Goal: Task Accomplishment & Management: Use online tool/utility

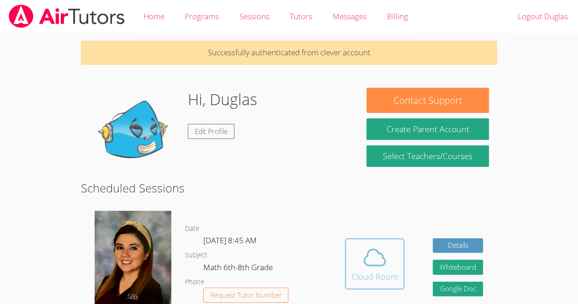
click at [373, 265] on icon at bounding box center [374, 257] width 21 height 16
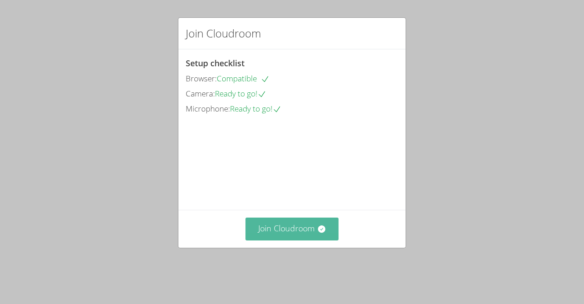
click at [310, 240] on button "Join Cloudroom" at bounding box center [293, 228] width 94 height 22
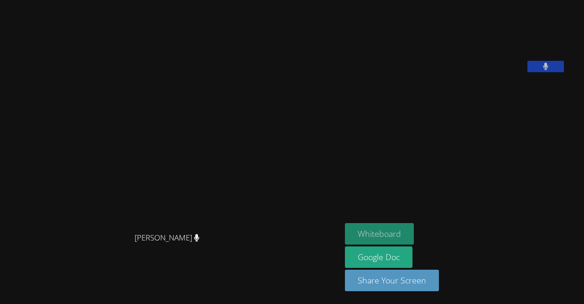
click at [411, 240] on button "Whiteboard" at bounding box center [379, 233] width 69 height 21
